Goal: Task Accomplishment & Management: Use online tool/utility

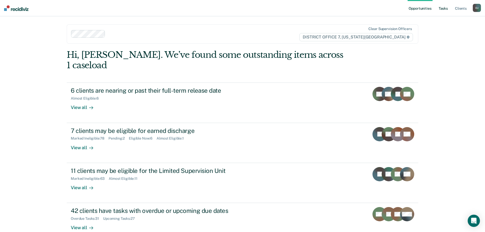
click at [442, 11] on link "Tasks" at bounding box center [443, 8] width 11 height 16
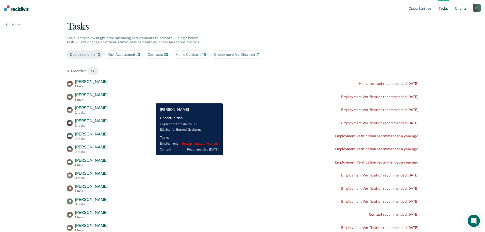
scroll to position [25, 0]
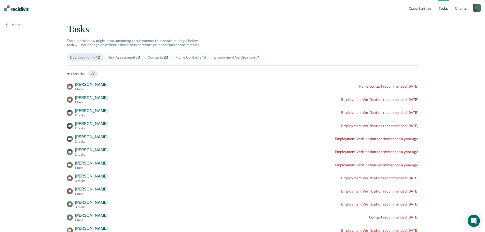
click at [160, 56] on div "Contacts 23" at bounding box center [158, 57] width 20 height 4
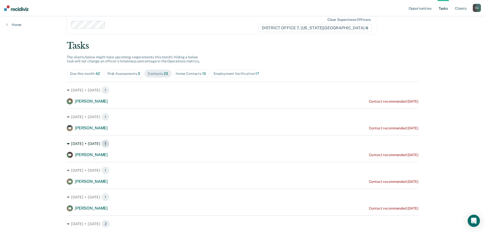
scroll to position [0, 0]
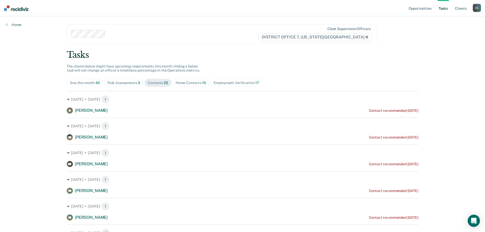
click at [190, 79] on span "Home Contacts 15" at bounding box center [190, 83] width 37 height 8
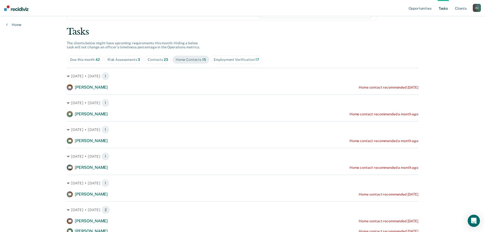
scroll to position [23, 0]
click at [159, 61] on div "Contacts 23" at bounding box center [158, 60] width 20 height 4
